Goal: Task Accomplishment & Management: Complete application form

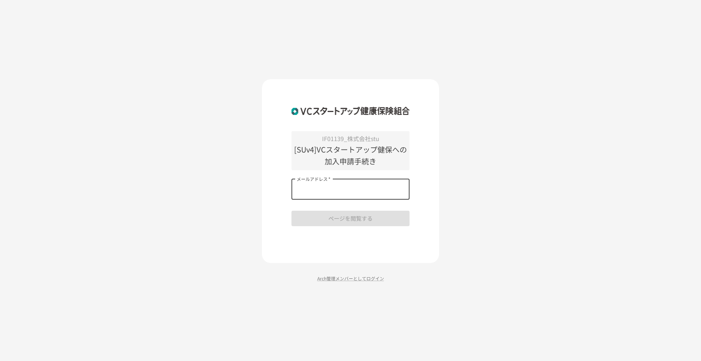
click at [326, 194] on input "メールアドレス   *" at bounding box center [350, 189] width 118 height 21
type input "**********"
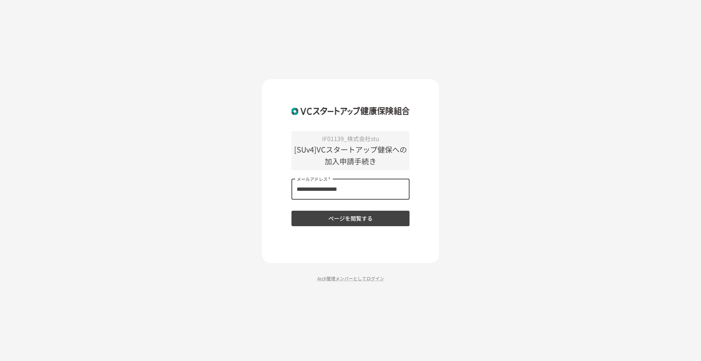
click at [328, 224] on button "ページを閲覧する" at bounding box center [350, 218] width 118 height 15
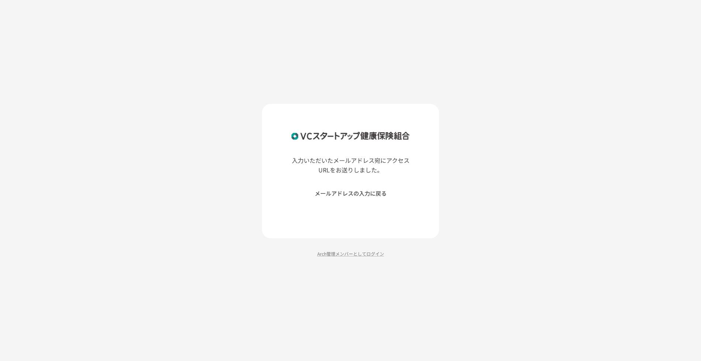
click at [171, 107] on div "入力いただいたメールアドレス宛にアクセスURLをお送りしました。 メールアドレスの入力に戻る Arch管理メンバーとしてログイン" at bounding box center [350, 180] width 701 height 361
click at [339, 193] on button "メールアドレスの入力に戻る" at bounding box center [350, 193] width 118 height 15
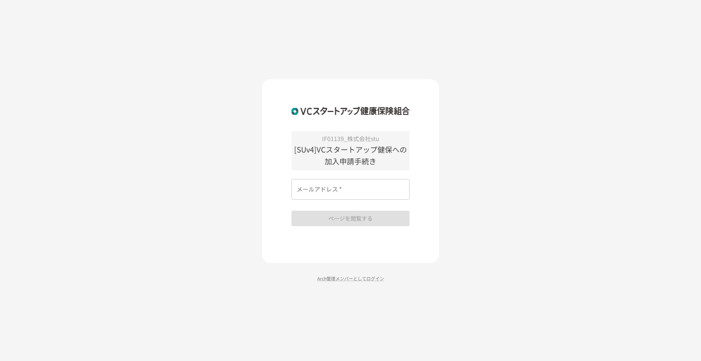
click at [179, 31] on div "IF01139_株式会社stu [SUv4]VCスタートアップ健保への加入申請手続き メールアドレス   * メールアドレス   * ページを閲覧する Arc…" at bounding box center [350, 180] width 701 height 361
click at [134, 199] on div "IF01139_株式会社stu [SUv4]VCスタートアップ健保への加入申請手続き メールアドレス   * メールアドレス   * ページを閲覧する Arc…" at bounding box center [350, 180] width 701 height 361
click at [317, 191] on input "メールアドレス   *" at bounding box center [350, 189] width 118 height 21
click at [179, 169] on div "IF01139_株式会社stu [SUv4]VCスタートアップ健保への加入申請手続き メールアドレス   * メールアドレス   * ページを閲覧する Arc…" at bounding box center [350, 180] width 701 height 361
